Goal: Find specific page/section: Find specific page/section

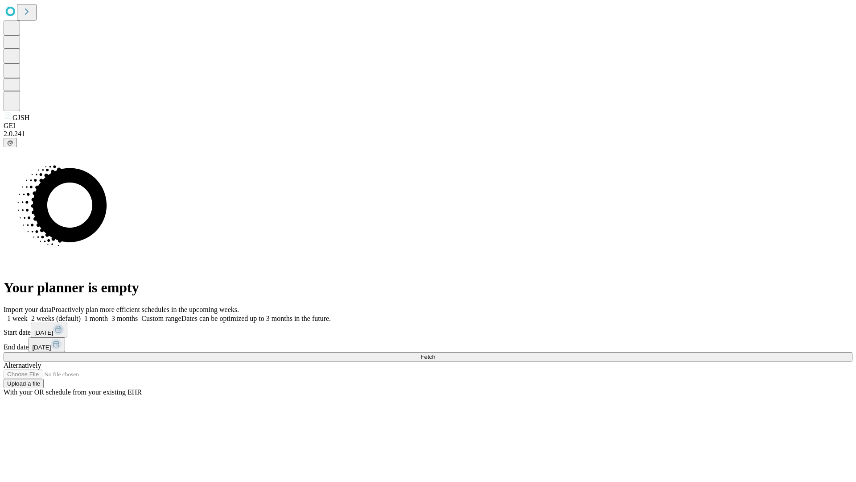
click at [435, 353] on span "Fetch" at bounding box center [428, 356] width 15 height 7
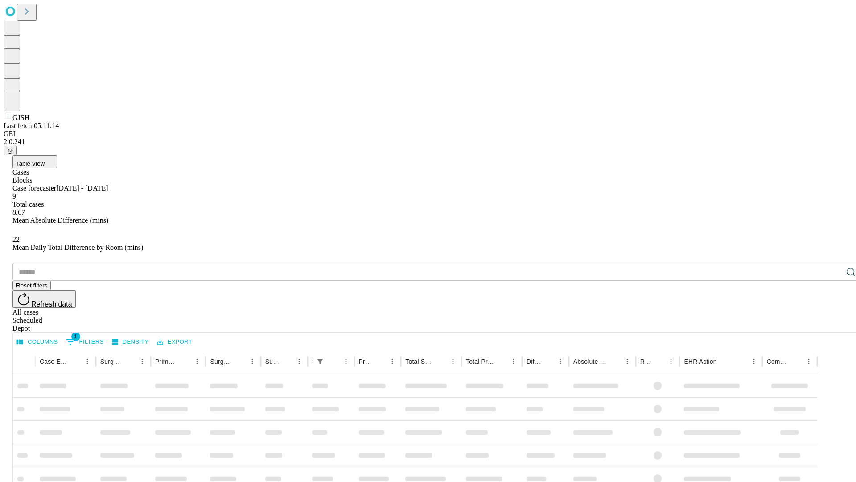
click at [833, 324] on div "Depot" at bounding box center [436, 328] width 849 height 8
